Goal: Task Accomplishment & Management: Use online tool/utility

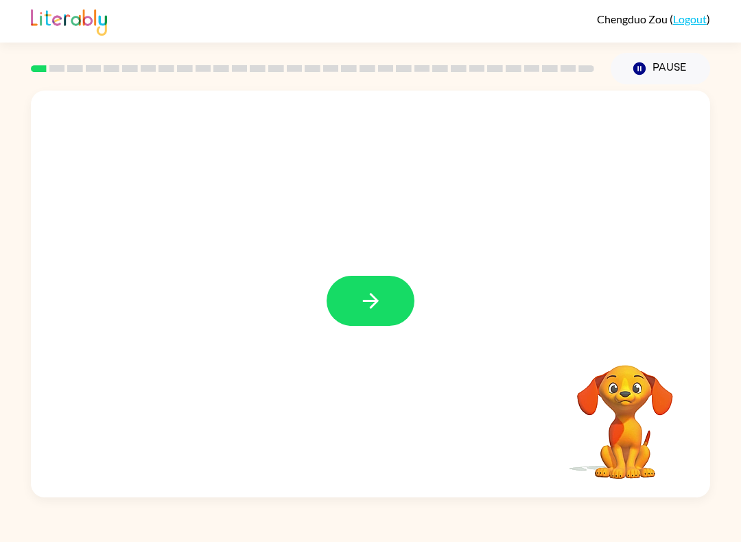
click at [388, 311] on button "button" at bounding box center [370, 301] width 88 height 50
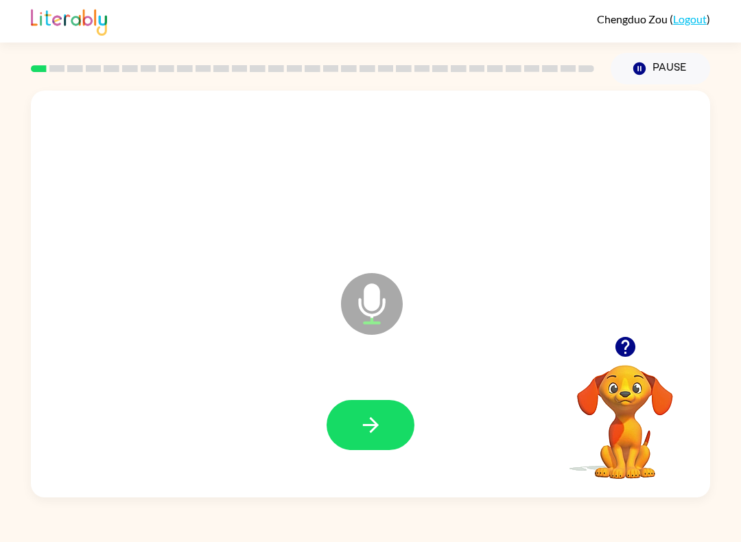
click at [345, 431] on button "button" at bounding box center [370, 425] width 88 height 50
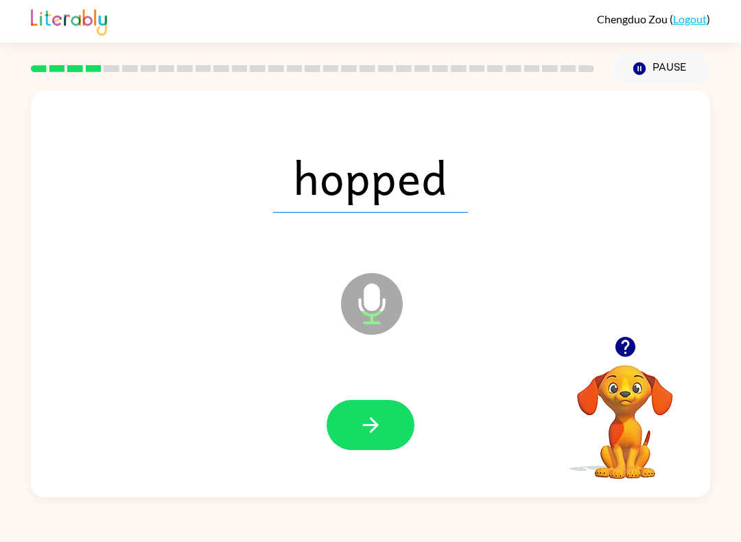
click at [397, 429] on button "button" at bounding box center [370, 425] width 88 height 50
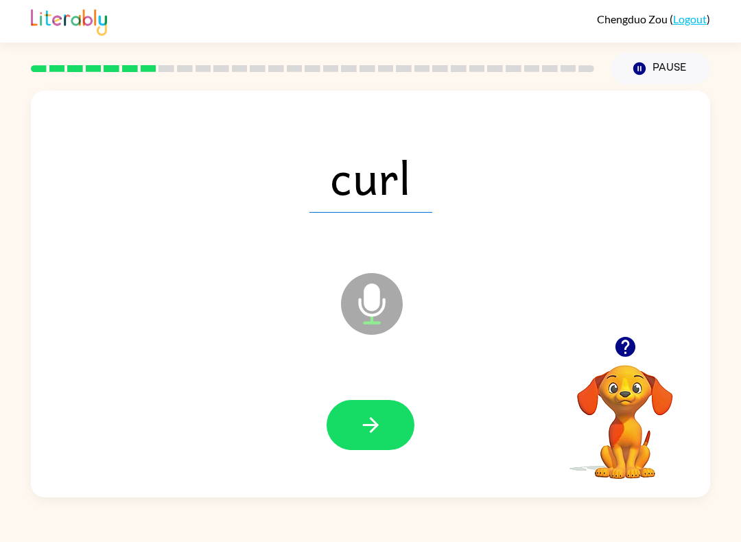
click at [361, 427] on icon "button" at bounding box center [371, 425] width 24 height 24
click at [368, 431] on icon "button" at bounding box center [371, 425] width 24 height 24
click at [357, 434] on button "button" at bounding box center [370, 425] width 88 height 50
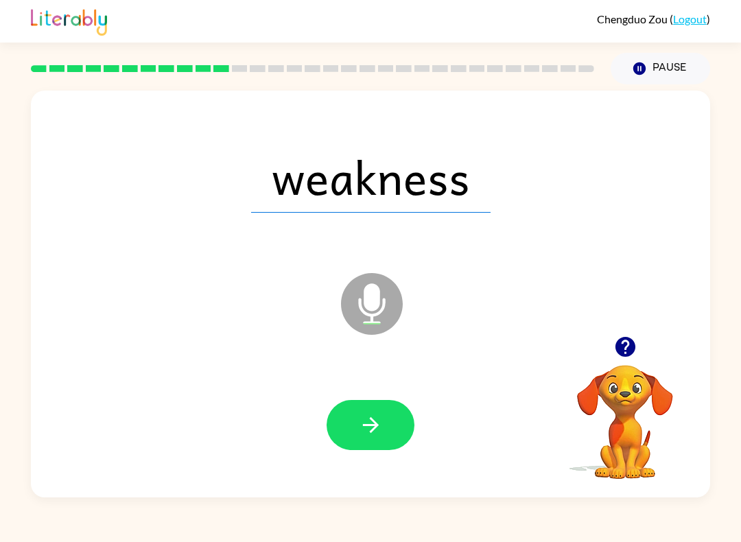
click at [366, 458] on div at bounding box center [371, 424] width 652 height 117
click at [346, 442] on button "button" at bounding box center [370, 425] width 88 height 50
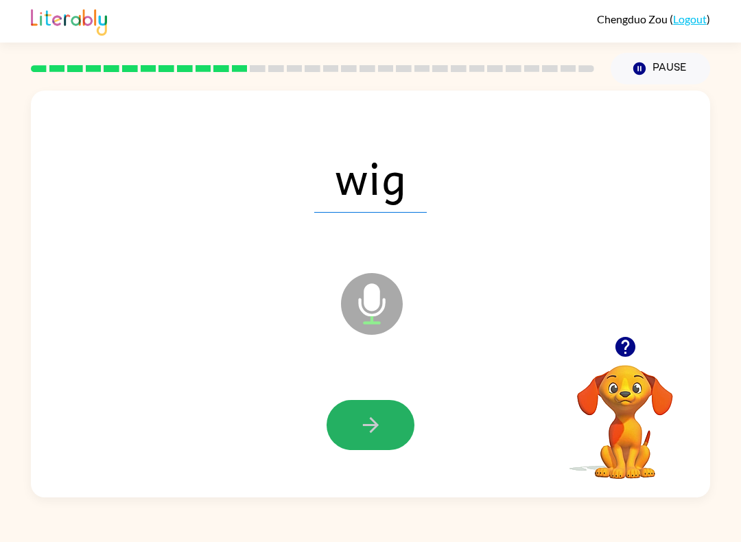
click at [354, 450] on button "button" at bounding box center [370, 425] width 88 height 50
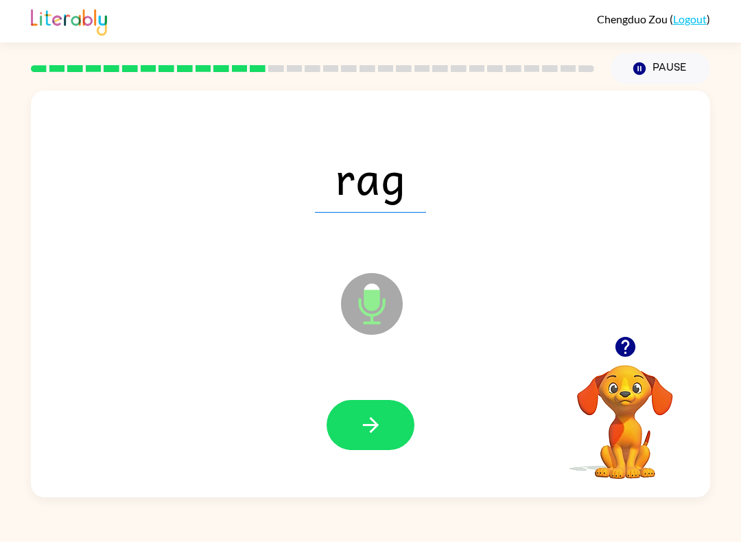
click at [388, 450] on button "button" at bounding box center [370, 425] width 88 height 50
click at [363, 425] on icon "button" at bounding box center [371, 425] width 24 height 24
click at [375, 428] on icon "button" at bounding box center [370, 425] width 16 height 16
click at [312, 442] on div at bounding box center [371, 424] width 652 height 117
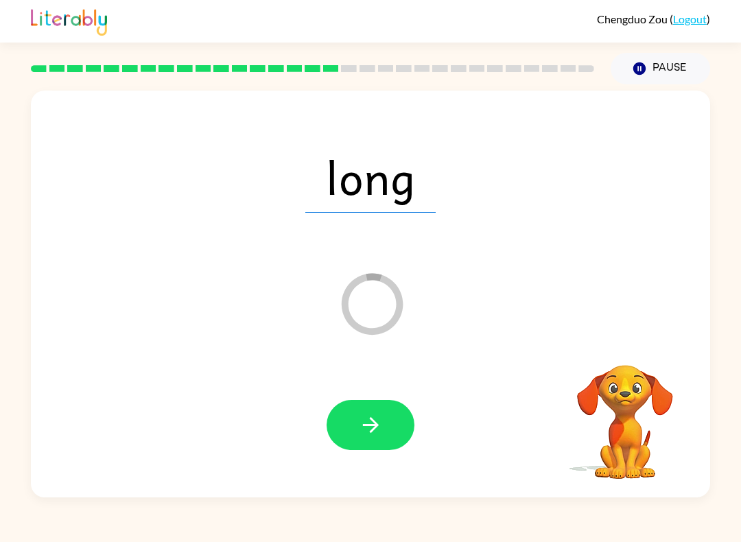
click at [342, 442] on button "button" at bounding box center [370, 425] width 88 height 50
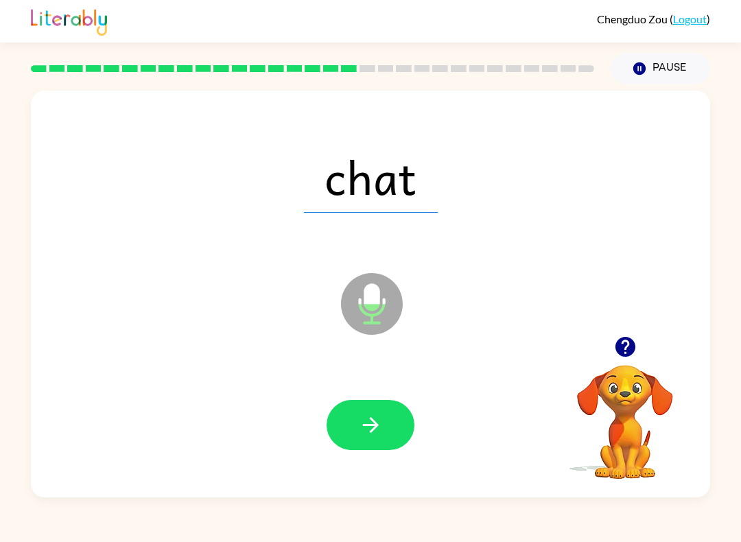
click at [380, 449] on button "button" at bounding box center [370, 425] width 88 height 50
click at [360, 439] on button "button" at bounding box center [370, 425] width 88 height 50
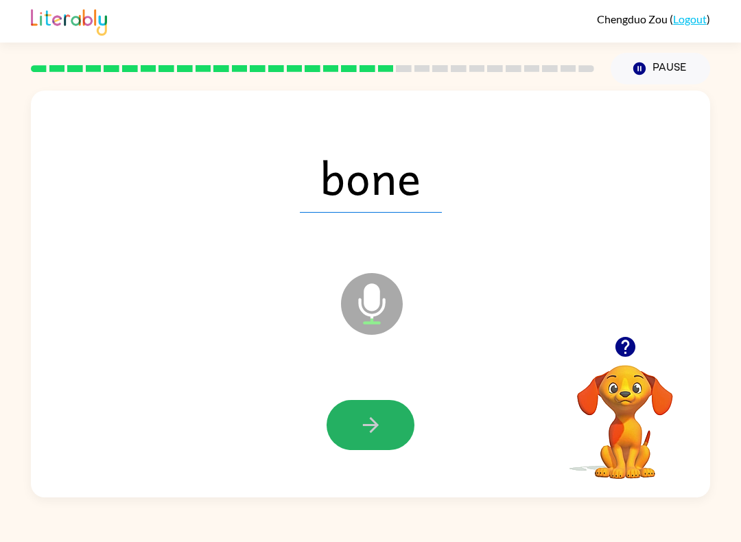
click at [368, 429] on icon "button" at bounding box center [371, 425] width 24 height 24
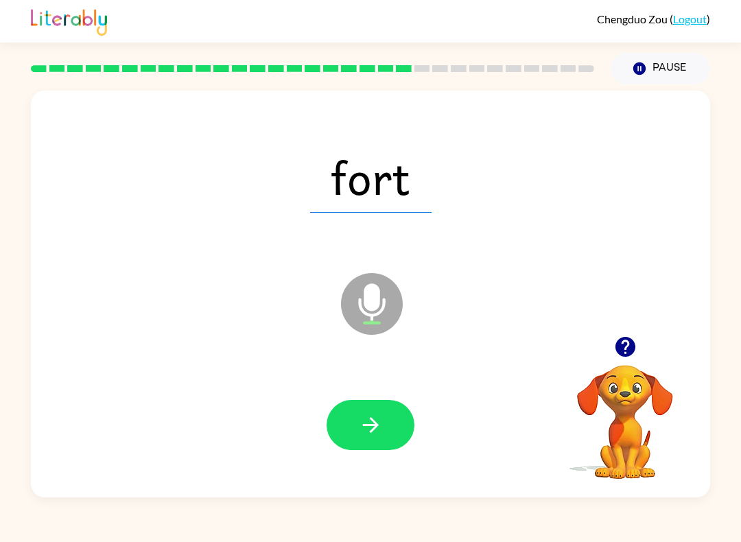
click at [365, 427] on icon "button" at bounding box center [371, 425] width 24 height 24
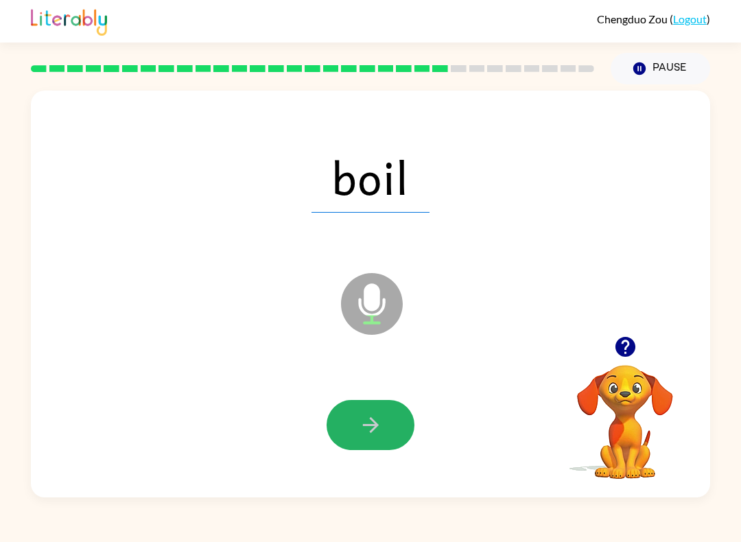
click at [365, 429] on icon "button" at bounding box center [371, 425] width 24 height 24
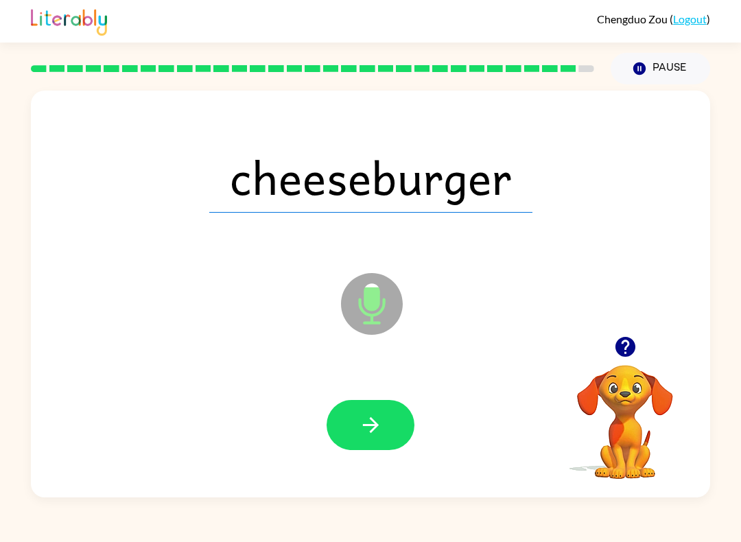
click at [385, 439] on button "button" at bounding box center [370, 425] width 88 height 50
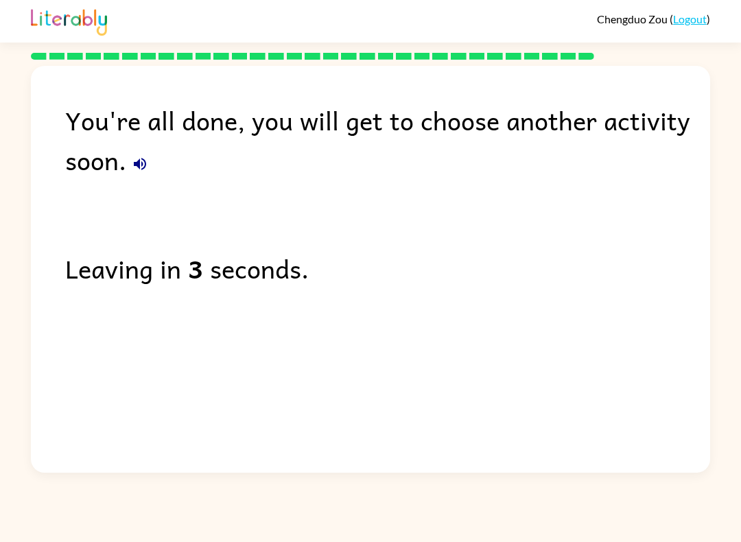
click at [130, 158] on button "button" at bounding box center [139, 163] width 27 height 27
